Goal: Information Seeking & Learning: Check status

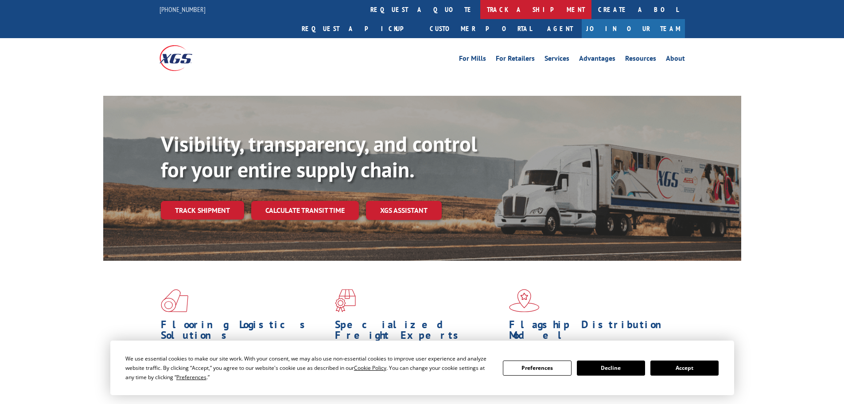
click at [480, 14] on link "track a shipment" at bounding box center [535, 9] width 111 height 19
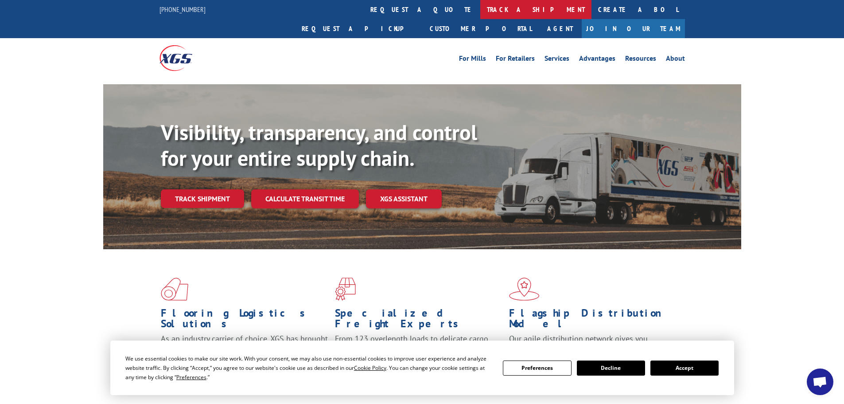
click at [480, 11] on link "track a shipment" at bounding box center [535, 9] width 111 height 19
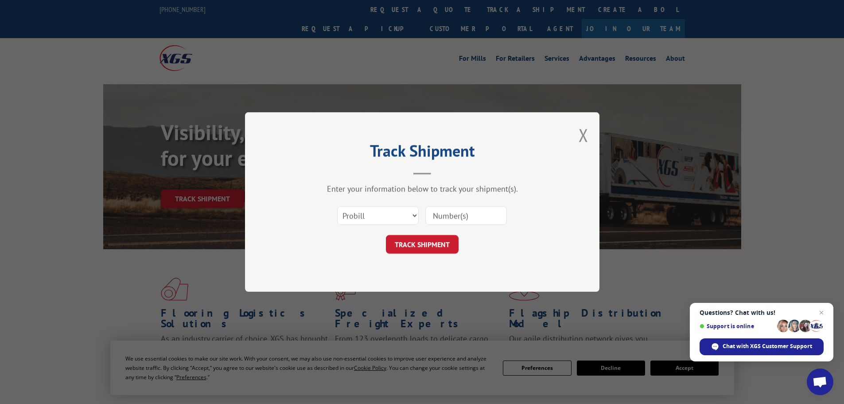
click at [466, 218] on input at bounding box center [466, 215] width 82 height 19
paste input "20549849"
type input "20549849"
click at [425, 246] on button "TRACK SHIPMENT" at bounding box center [422, 244] width 73 height 19
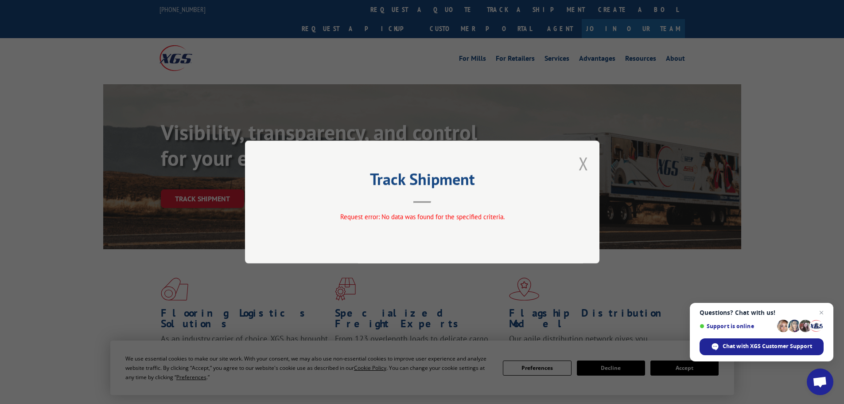
click at [584, 163] on button "Close modal" at bounding box center [584, 163] width 10 height 23
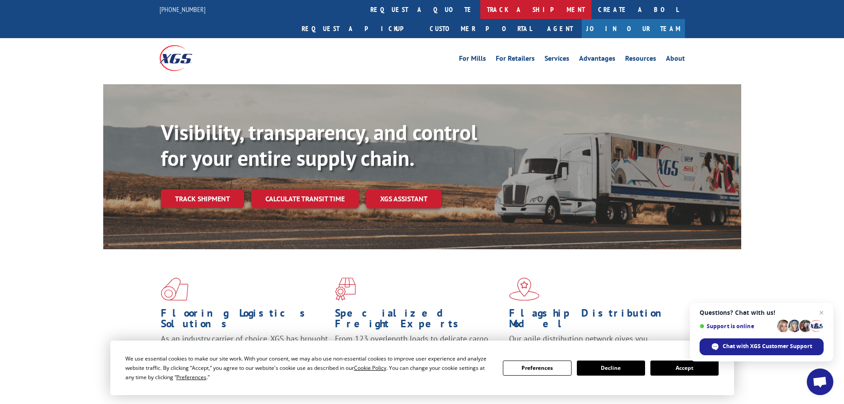
click at [480, 12] on link "track a shipment" at bounding box center [535, 9] width 111 height 19
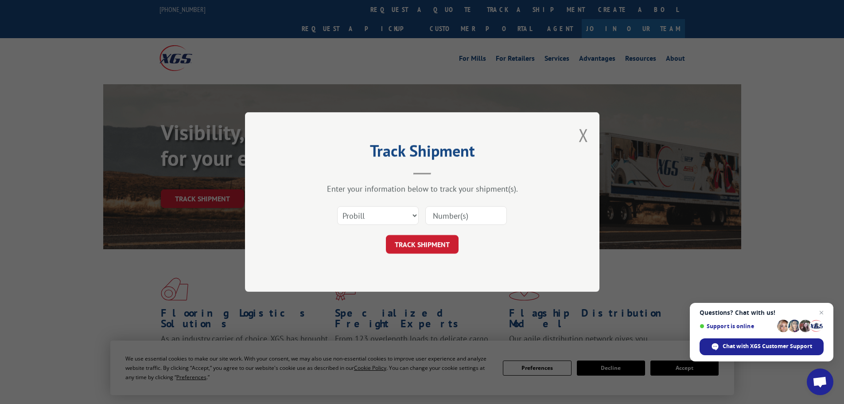
click at [464, 217] on input at bounding box center [466, 215] width 82 height 19
paste input "20549849"
type input "20549849"
click at [382, 213] on select "Select category... Probill BOL PO" at bounding box center [378, 215] width 82 height 19
select select "po"
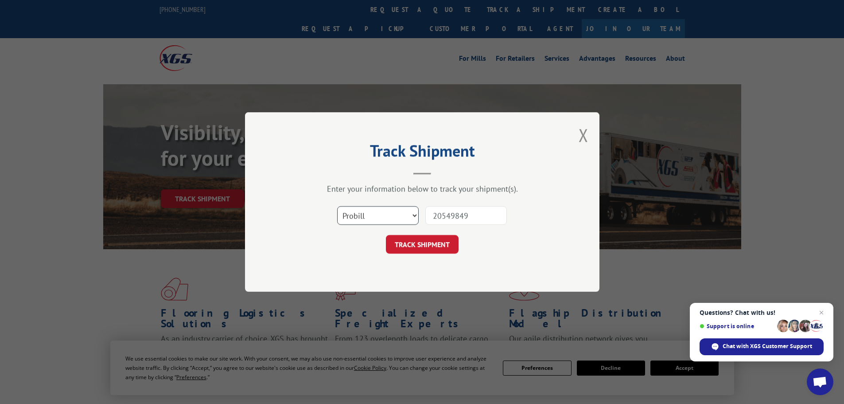
click at [337, 206] on select "Select category... Probill BOL PO" at bounding box center [378, 215] width 82 height 19
click at [447, 240] on button "TRACK SHIPMENT" at bounding box center [422, 244] width 73 height 19
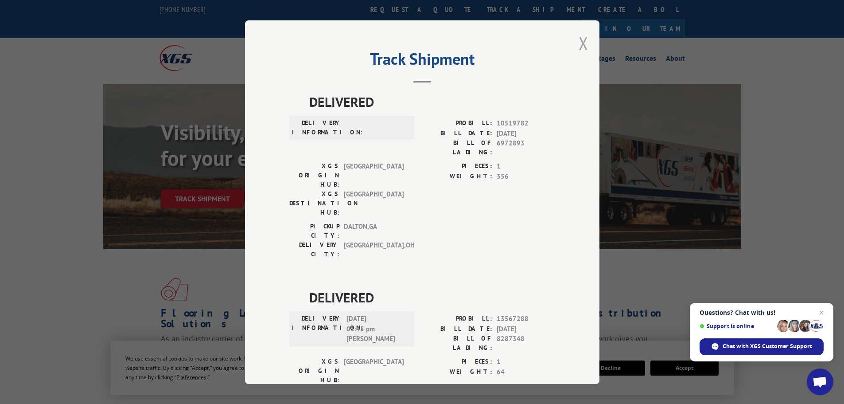
click at [582, 47] on button "Close modal" at bounding box center [584, 42] width 10 height 23
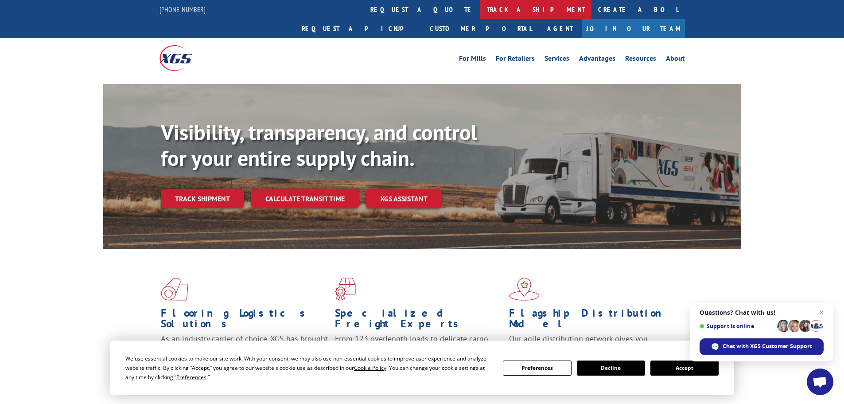
click at [480, 9] on link "track a shipment" at bounding box center [535, 9] width 111 height 19
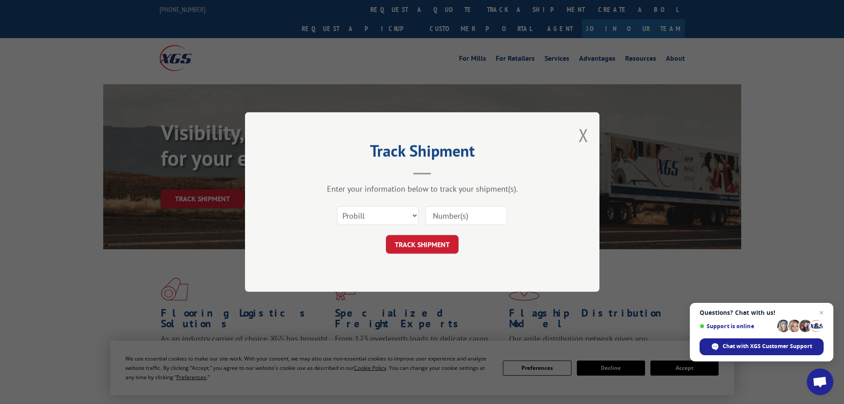
click at [454, 218] on input at bounding box center [466, 215] width 82 height 19
paste input "17259836"
type input "17259836"
click at [429, 247] on button "TRACK SHIPMENT" at bounding box center [422, 244] width 73 height 19
